Goal: Complete application form

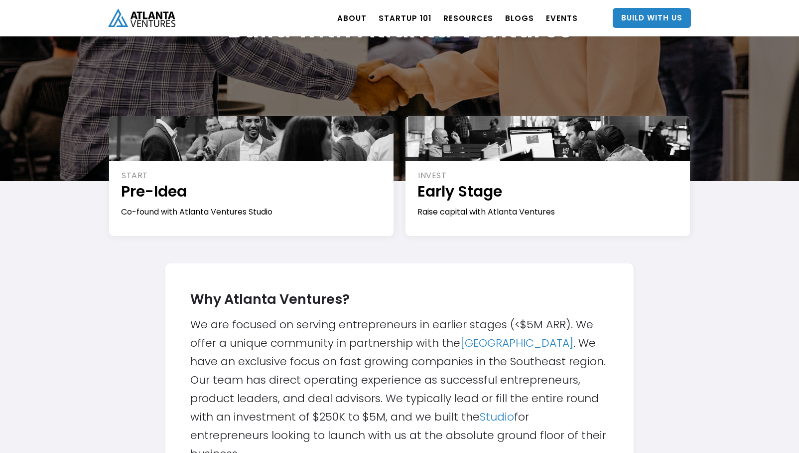
scroll to position [155, 0]
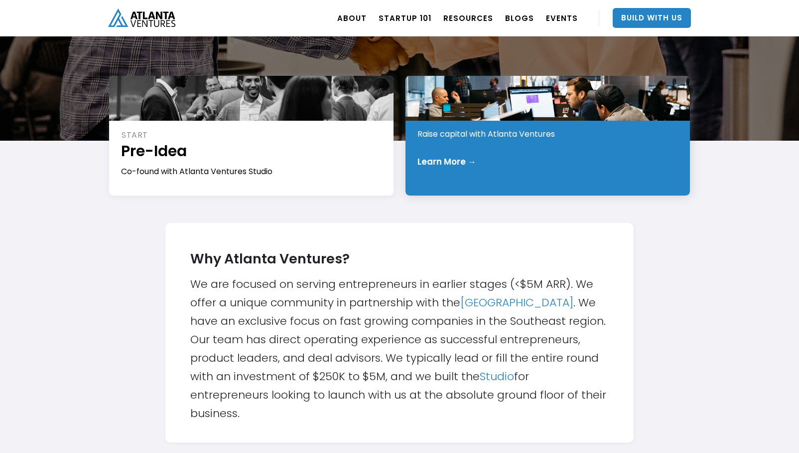
click at [474, 169] on div "INVEST Early Stage Raise capital with Atlanta Ventures Learn More →" at bounding box center [548, 136] width 285 height 120
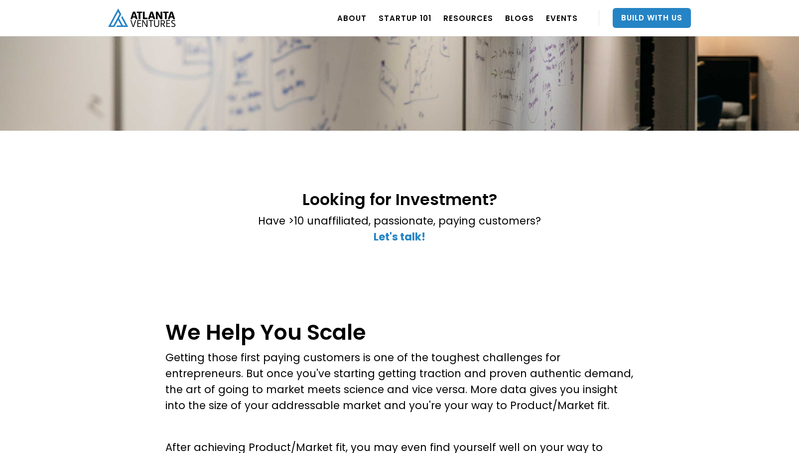
scroll to position [124, 0]
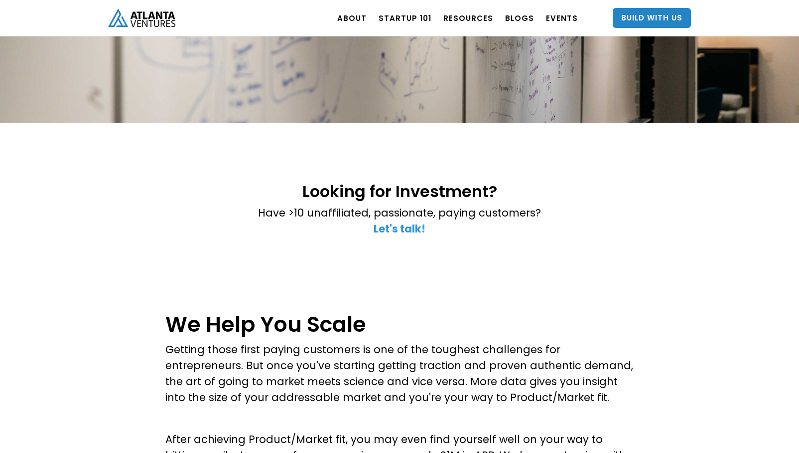
click at [393, 231] on strong "Let's talk!" at bounding box center [400, 228] width 52 height 14
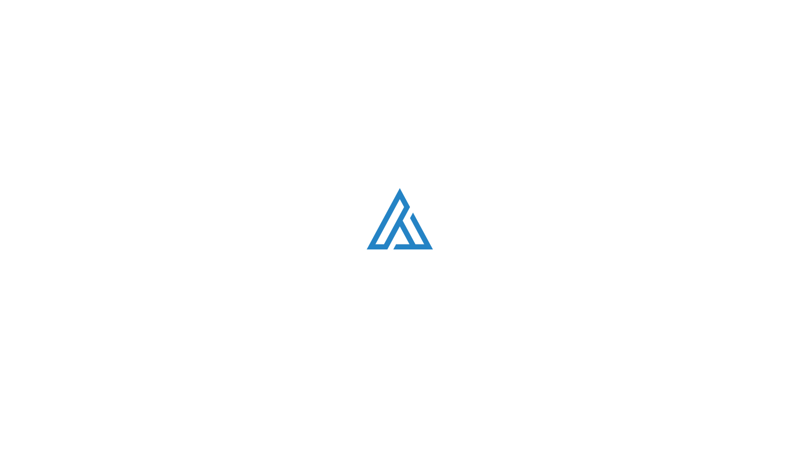
scroll to position [2828, 0]
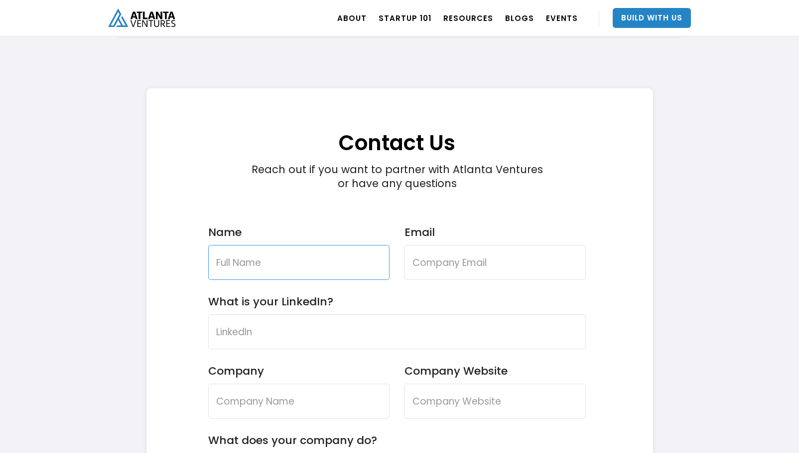
click at [326, 256] on input "Name" at bounding box center [298, 262] width 181 height 35
click at [301, 260] on input "Bryce" at bounding box center [298, 262] width 181 height 35
type input "Bryce DeCora"
type input "i"
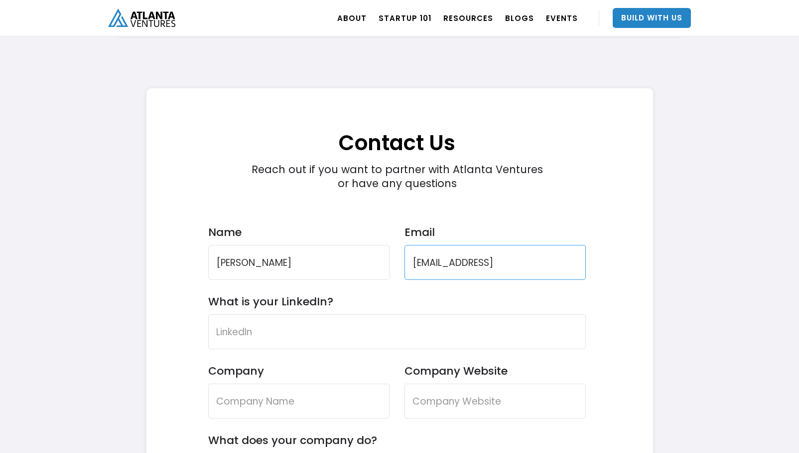
type input "bryce@closebot.ai"
paste input "https://www.linkedin.com/in/iambryce/"
type input "https://www.linkedin.com/in/iambryce/"
click at [272, 414] on input "Company" at bounding box center [298, 400] width 181 height 35
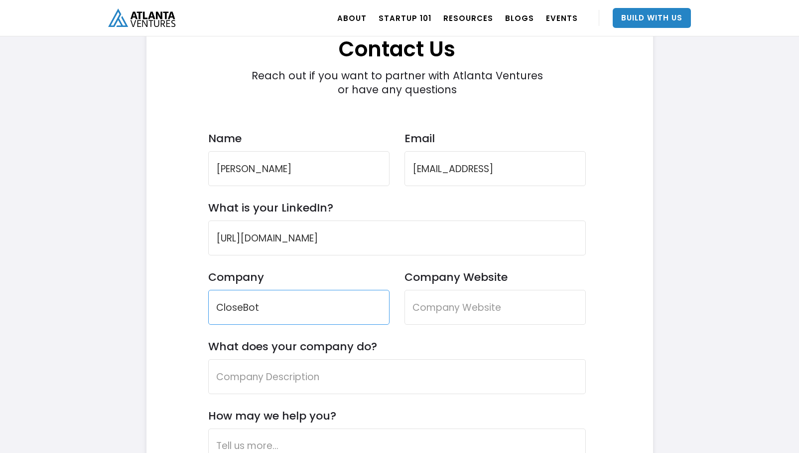
scroll to position [2953, 0]
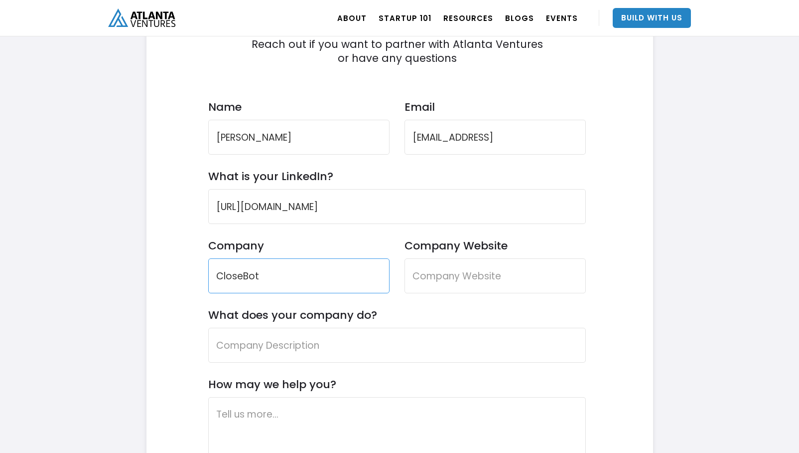
type input "CloseBot"
click at [456, 281] on input "Company Website" at bounding box center [495, 275] width 181 height 35
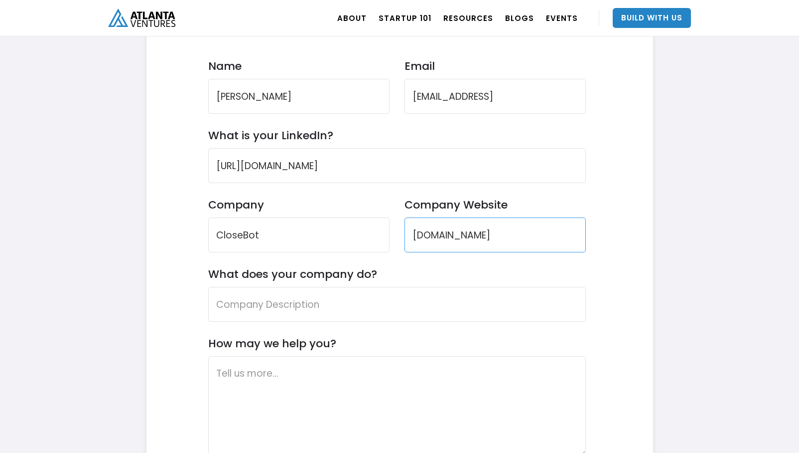
scroll to position [3002, 0]
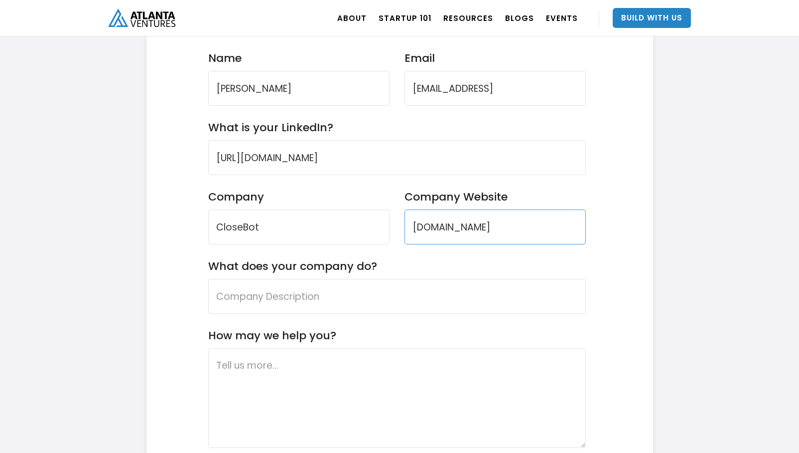
type input "www.closebot.com"
click at [379, 291] on input "What does your company do?" at bounding box center [397, 296] width 378 height 35
click at [366, 327] on form "Contact Us Reach out if you want to partner with Atlanta Ventures or have any q…" at bounding box center [397, 254] width 378 height 660
click at [357, 297] on input "What does your company do?" at bounding box center [397, 296] width 378 height 35
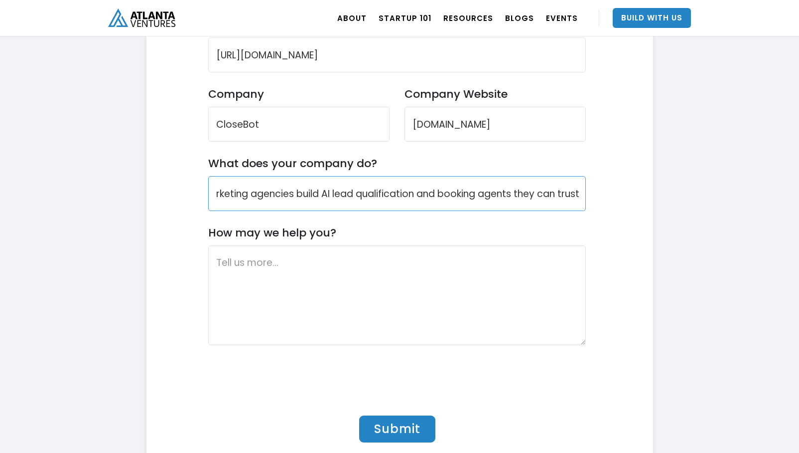
scroll to position [3109, 0]
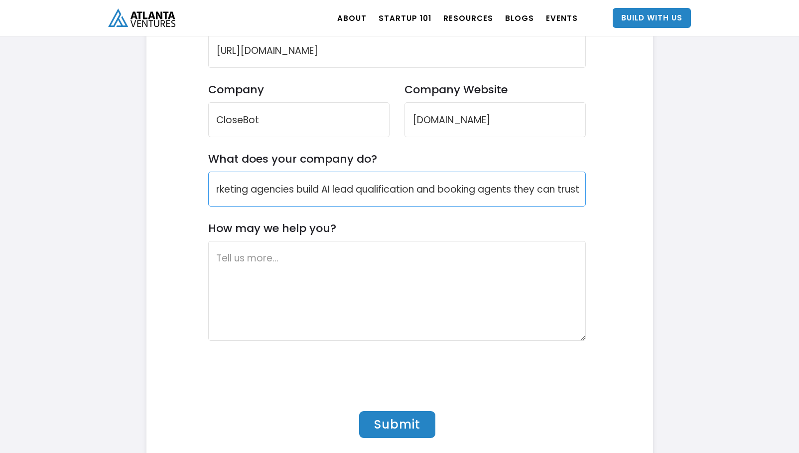
type input "We help marketing agencies build AI lead qualification and booking agents they …"
click at [277, 266] on textarea "How may we help you?" at bounding box center [397, 291] width 378 height 100
click at [382, 308] on textarea "How may we help you?" at bounding box center [397, 291] width 378 height 100
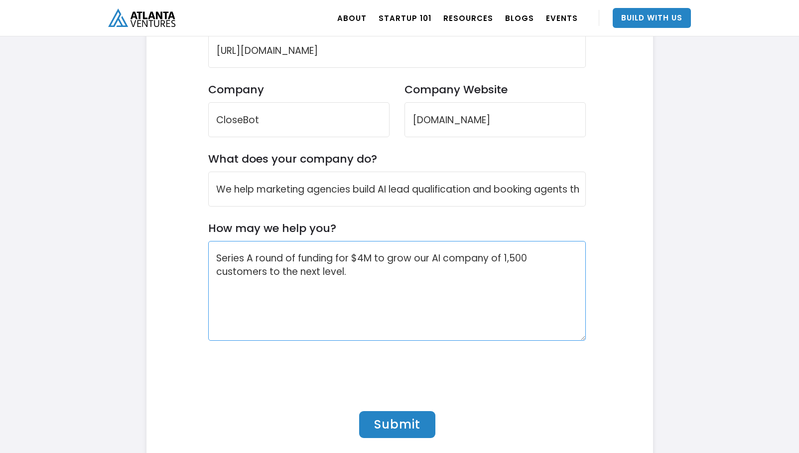
click at [530, 258] on textarea "Series A round of funding for $4M to grow our AI company of 1,500 customers to …" at bounding box center [397, 291] width 378 height 100
click at [453, 272] on textarea "Series A round of funding for $4M to grow our AI company of 1,500 agency custom…" at bounding box center [397, 291] width 378 height 100
type textarea "Series A round of funding for $4M to grow our AI company of 1,500 agency custom…"
click at [392, 424] on input "Submit" at bounding box center [397, 424] width 76 height 27
type input "Please wait..."
